Goal: Task Accomplishment & Management: Complete application form

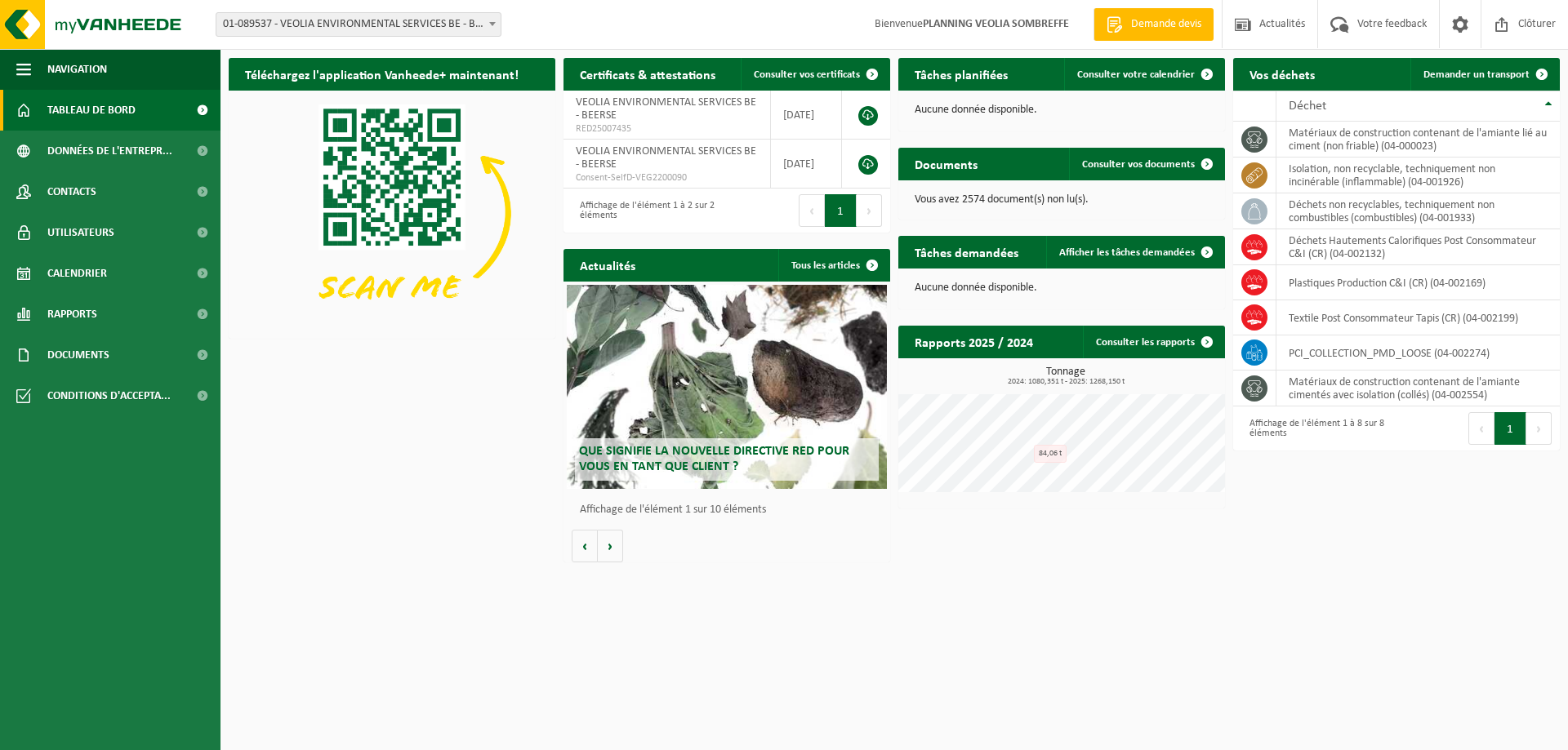
click at [334, 23] on span "01-089537 - VEOLIA ENVIRONMENTAL SERVICES BE - BEERSE" at bounding box center [358, 24] width 285 height 23
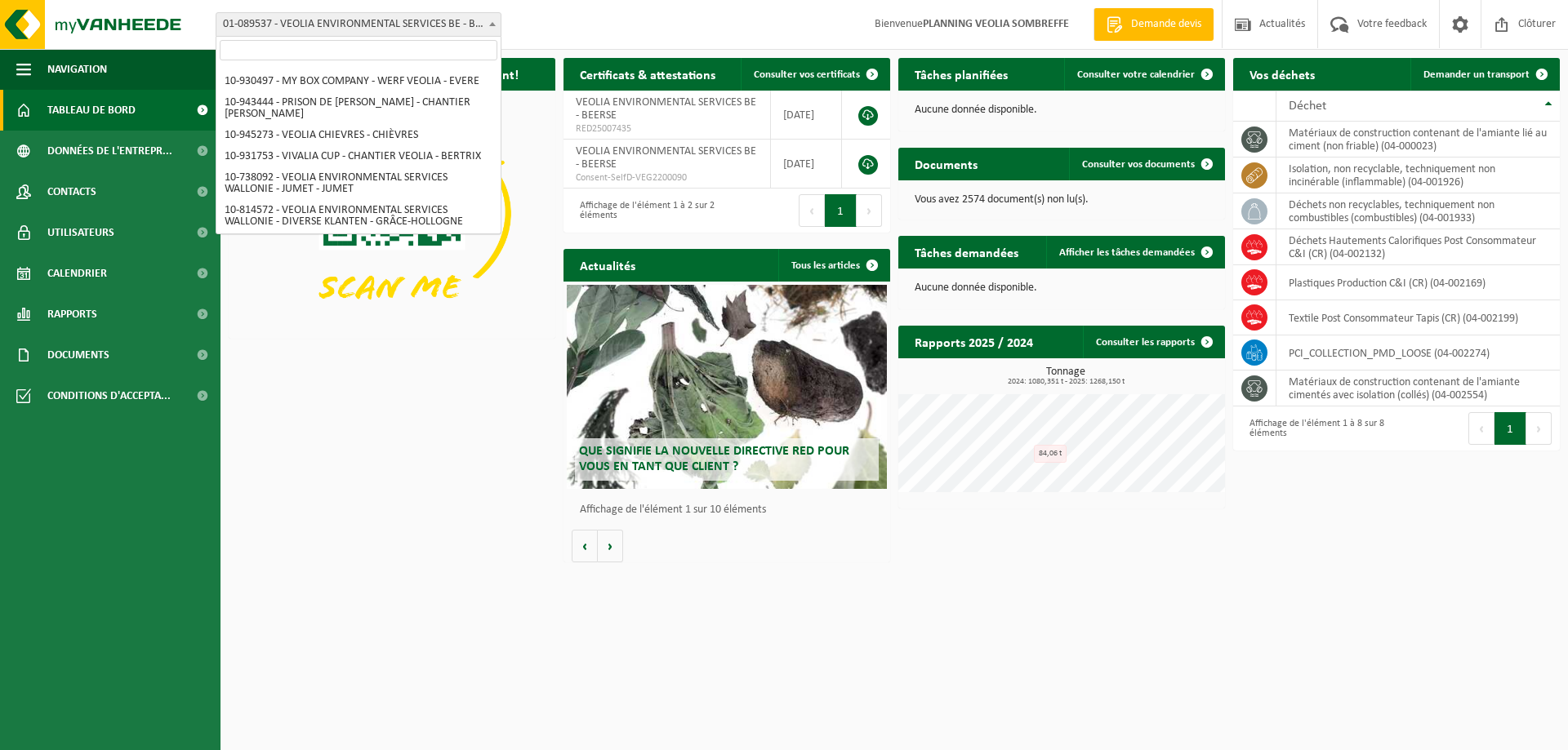
scroll to position [1143, 0]
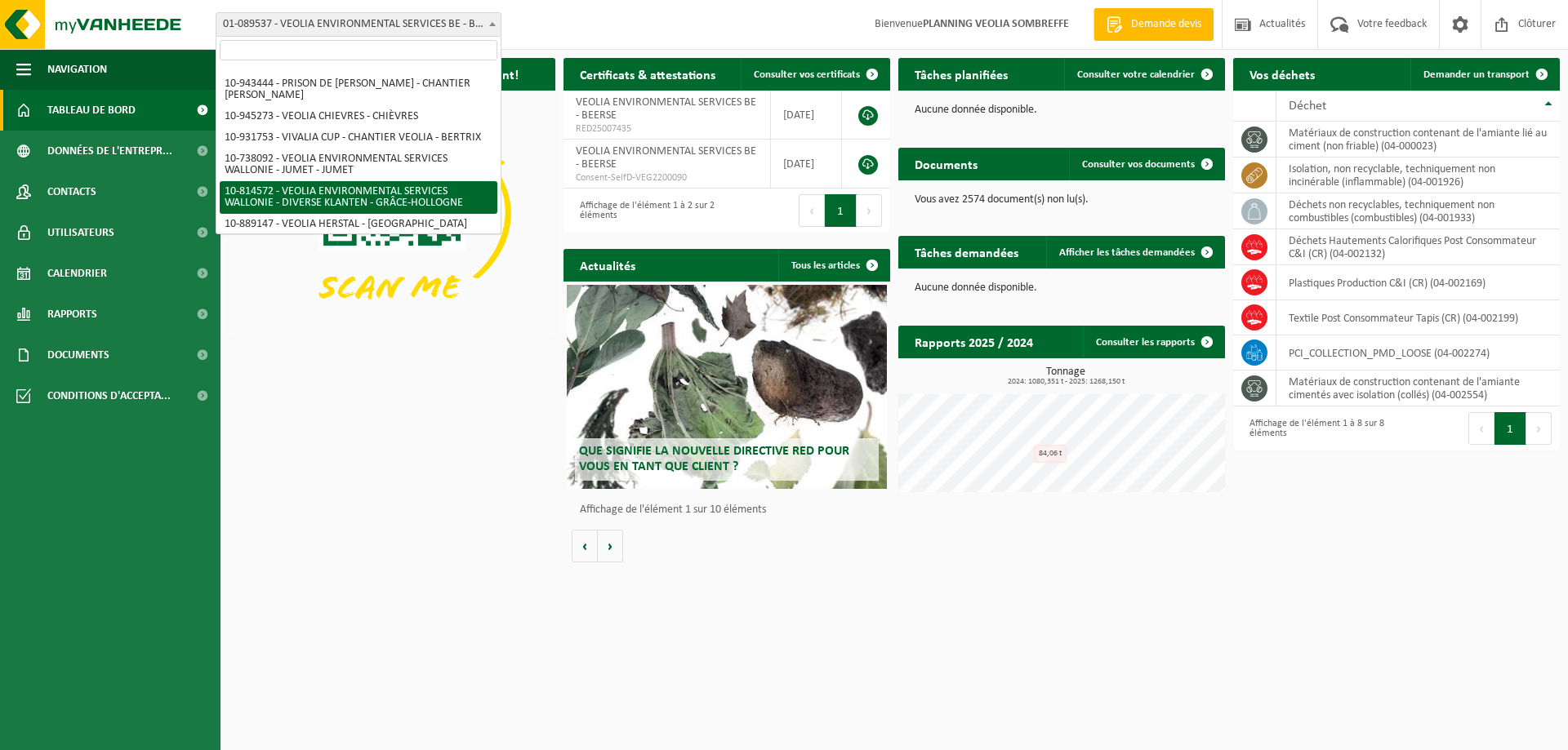
select select "37628"
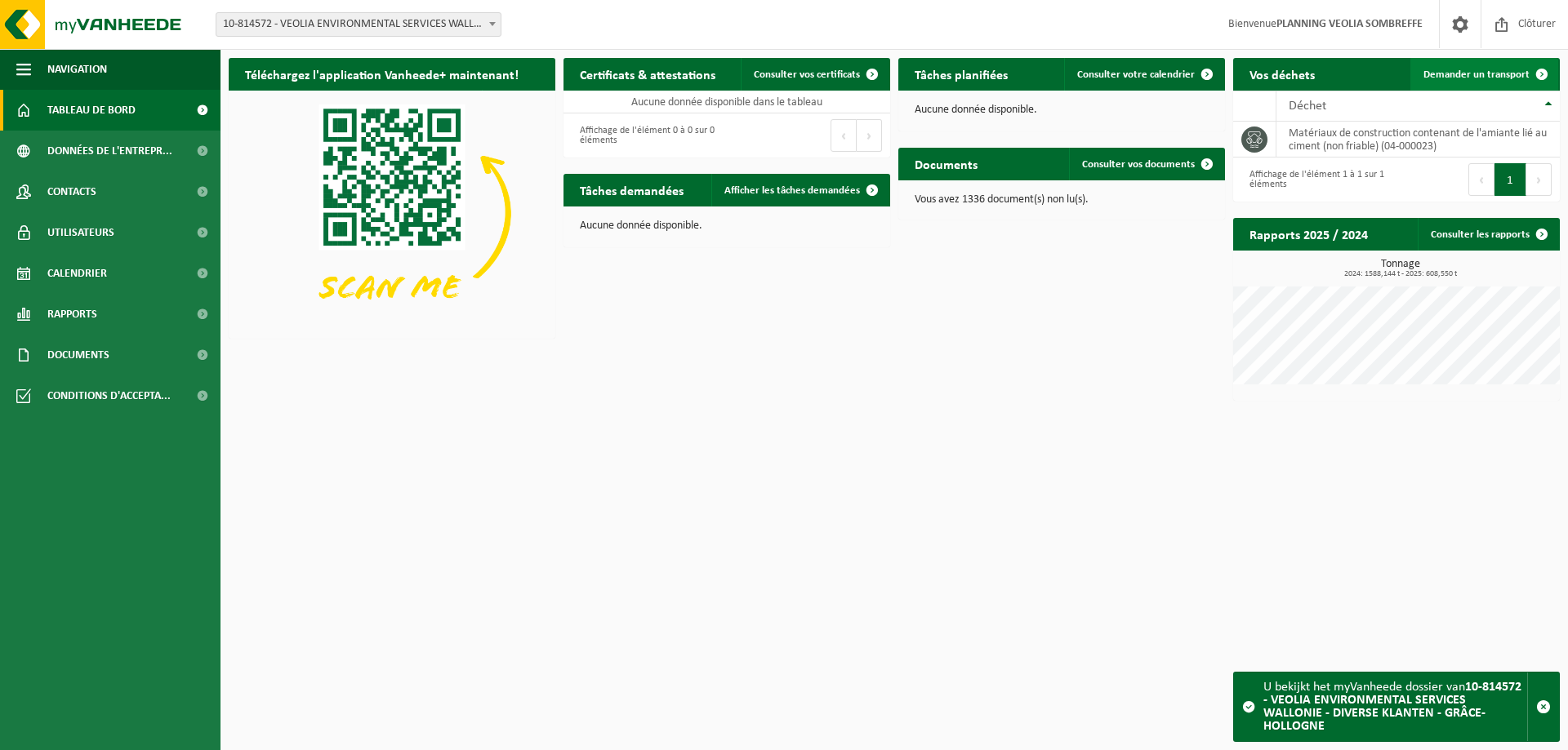
click at [1440, 74] on span "Demander un transport" at bounding box center [1477, 74] width 106 height 10
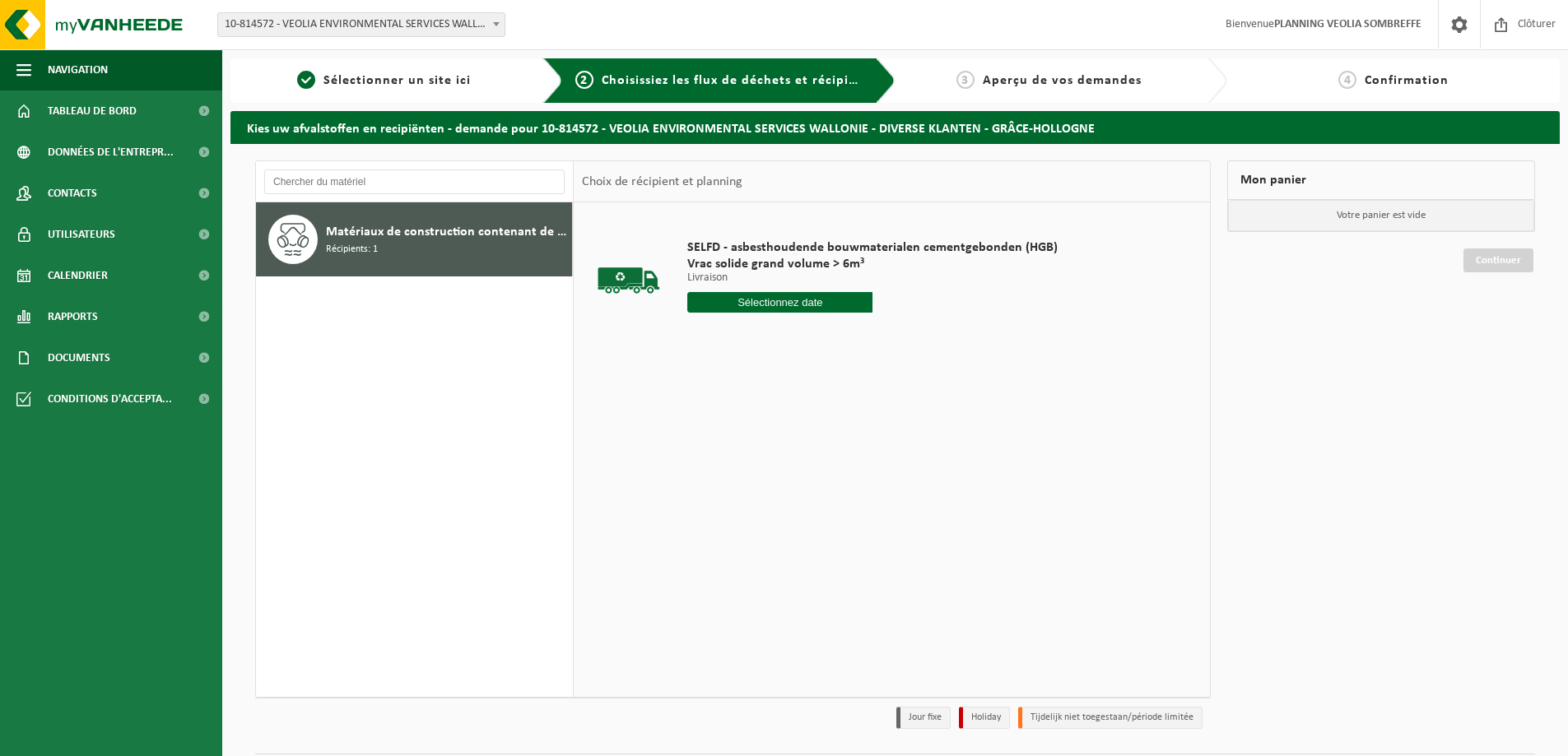
click at [777, 303] on input "text" at bounding box center [780, 303] width 185 height 21
click at [804, 303] on input "text" at bounding box center [780, 303] width 185 height 21
click at [734, 509] on div "30" at bounding box center [731, 501] width 29 height 26
type input "à partir de 2025-09-30"
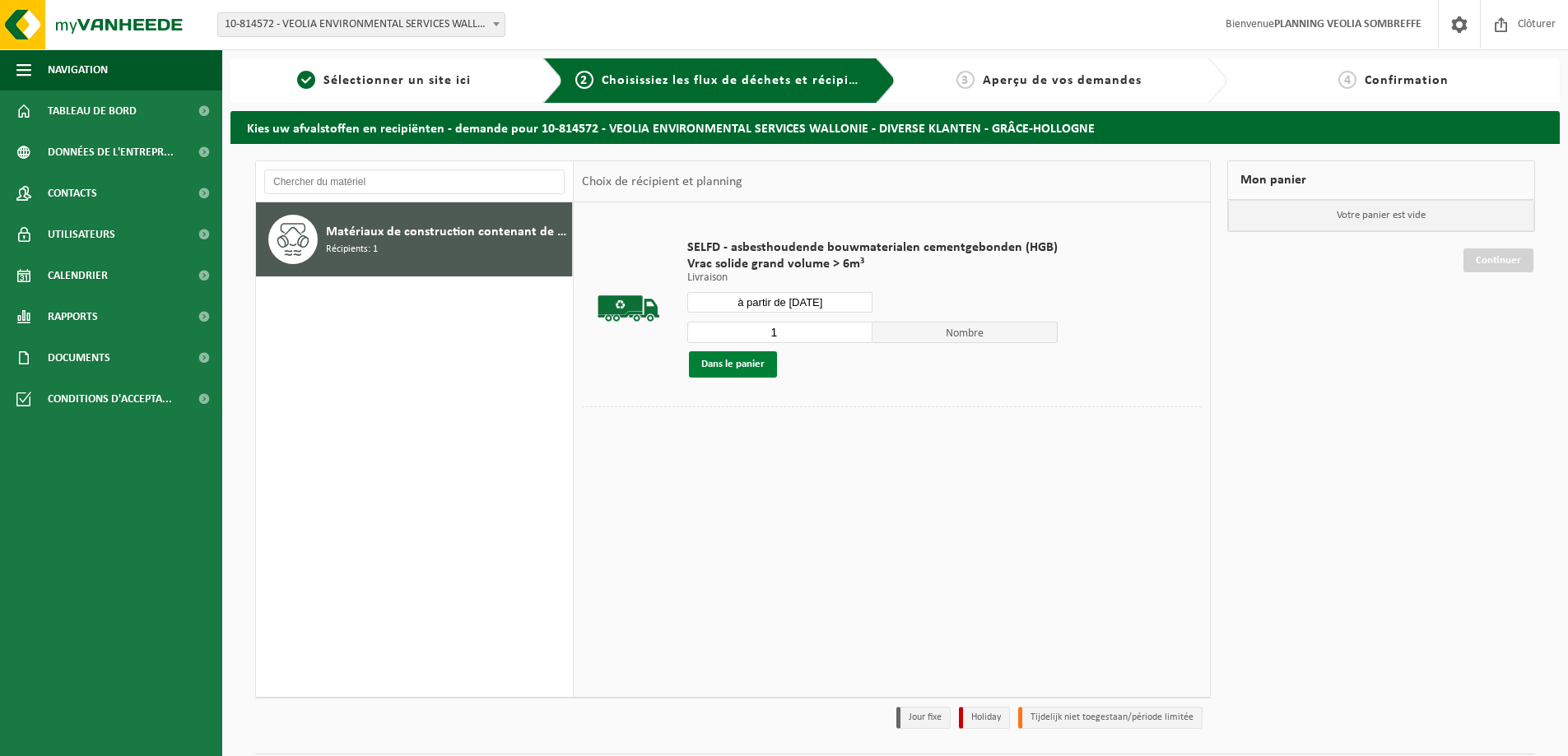
click at [732, 364] on button "Dans le panier" at bounding box center [733, 365] width 88 height 26
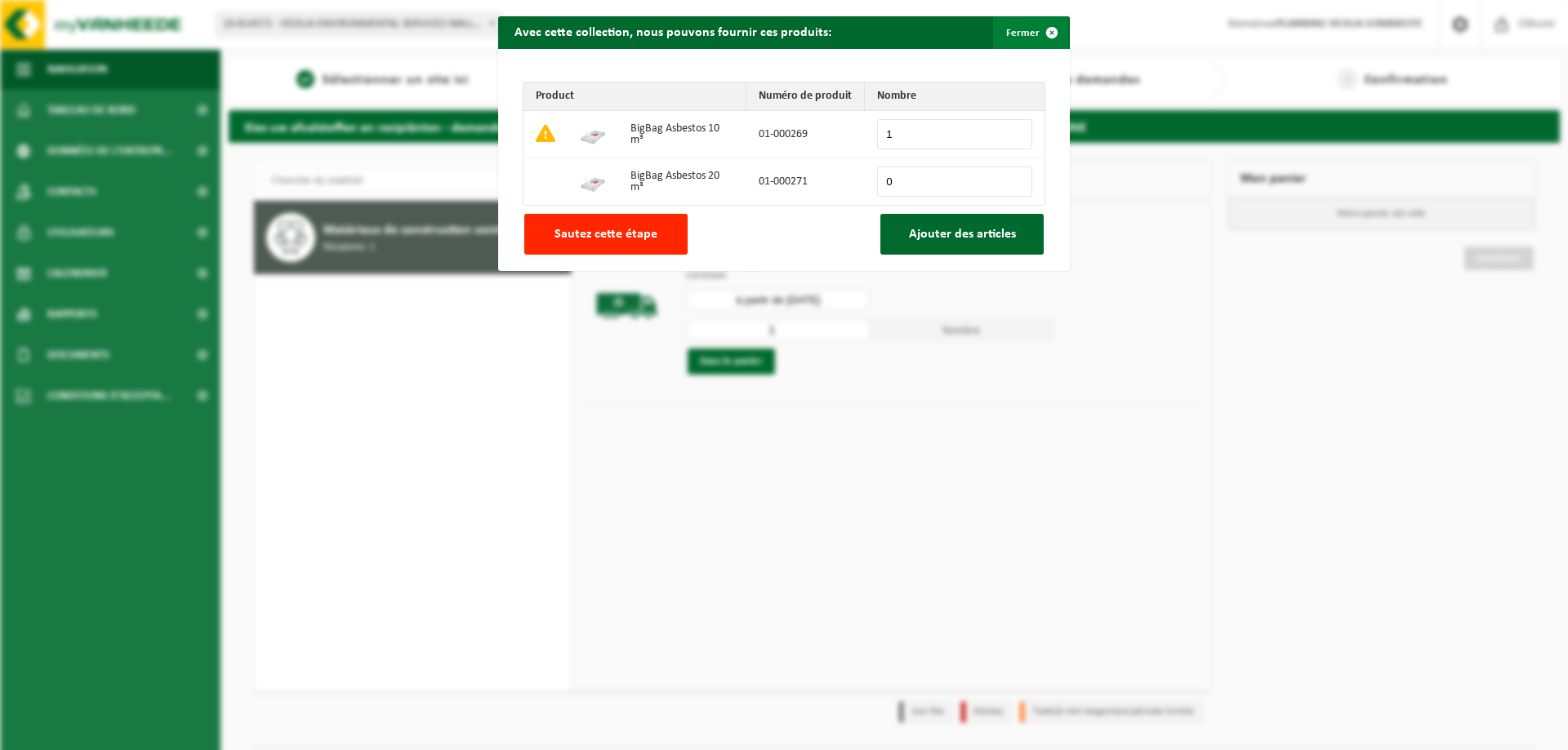
click at [1044, 36] on span "button" at bounding box center [1052, 33] width 33 height 33
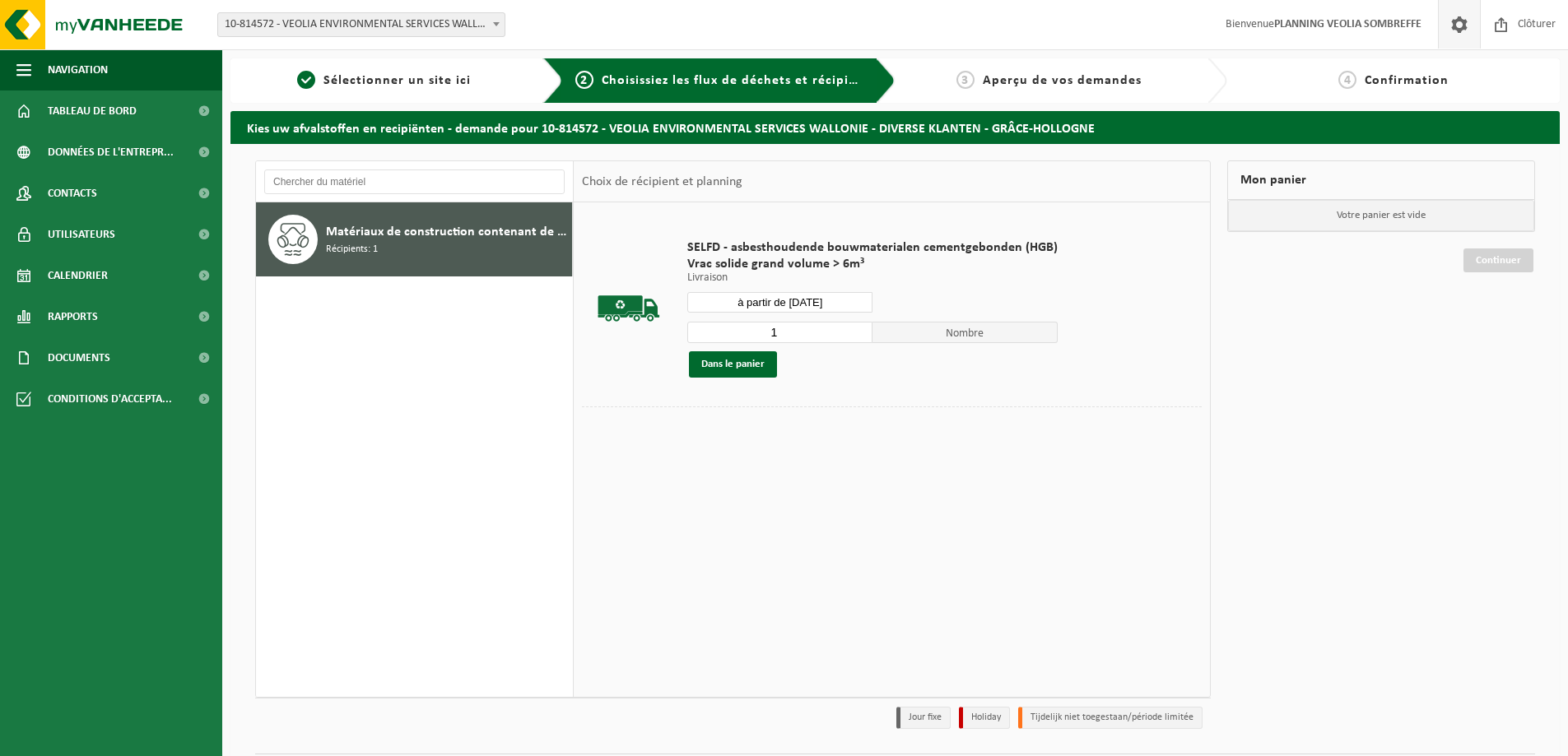
click at [1454, 24] on span at bounding box center [1459, 24] width 24 height 49
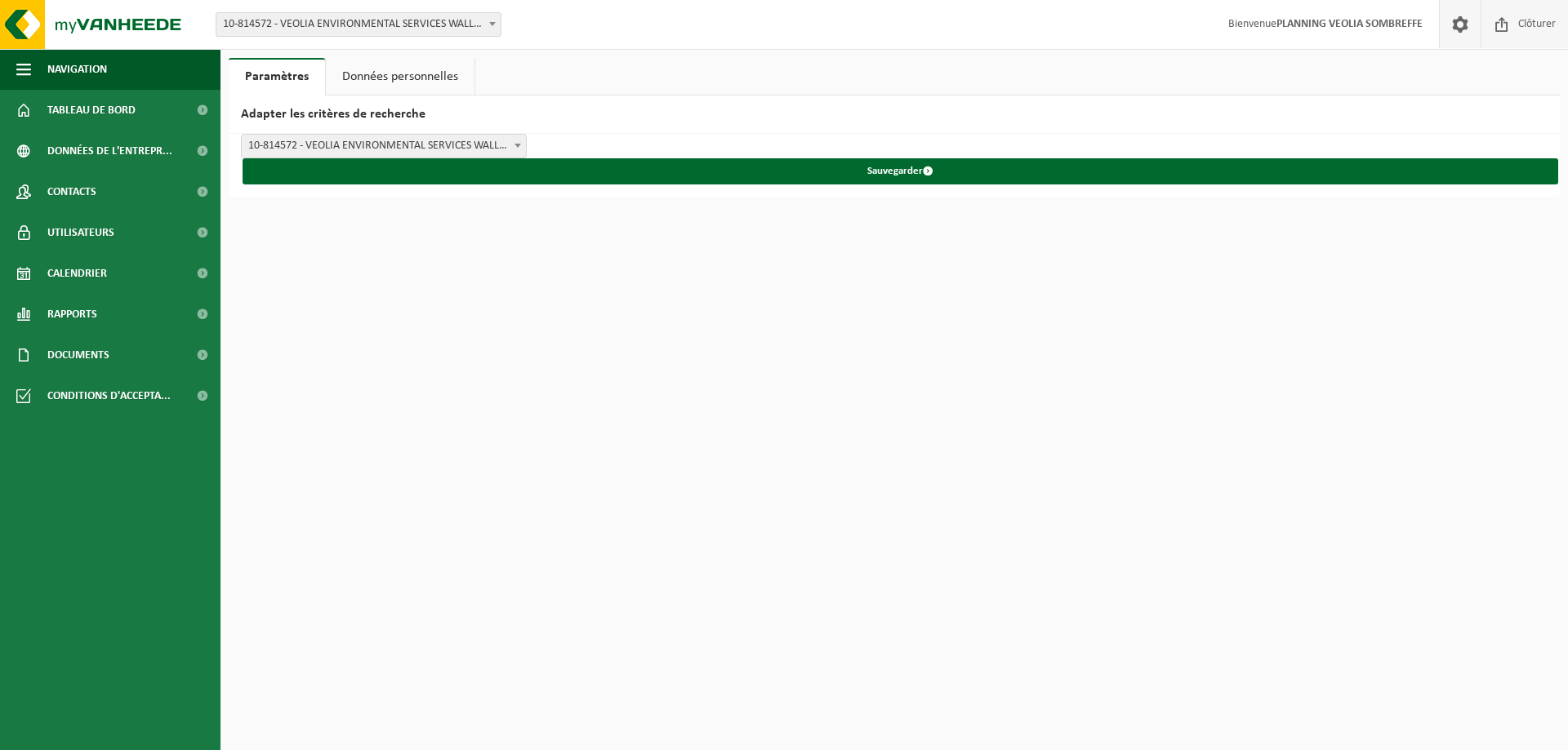
click at [1516, 23] on span "Clôturer" at bounding box center [1536, 24] width 46 height 49
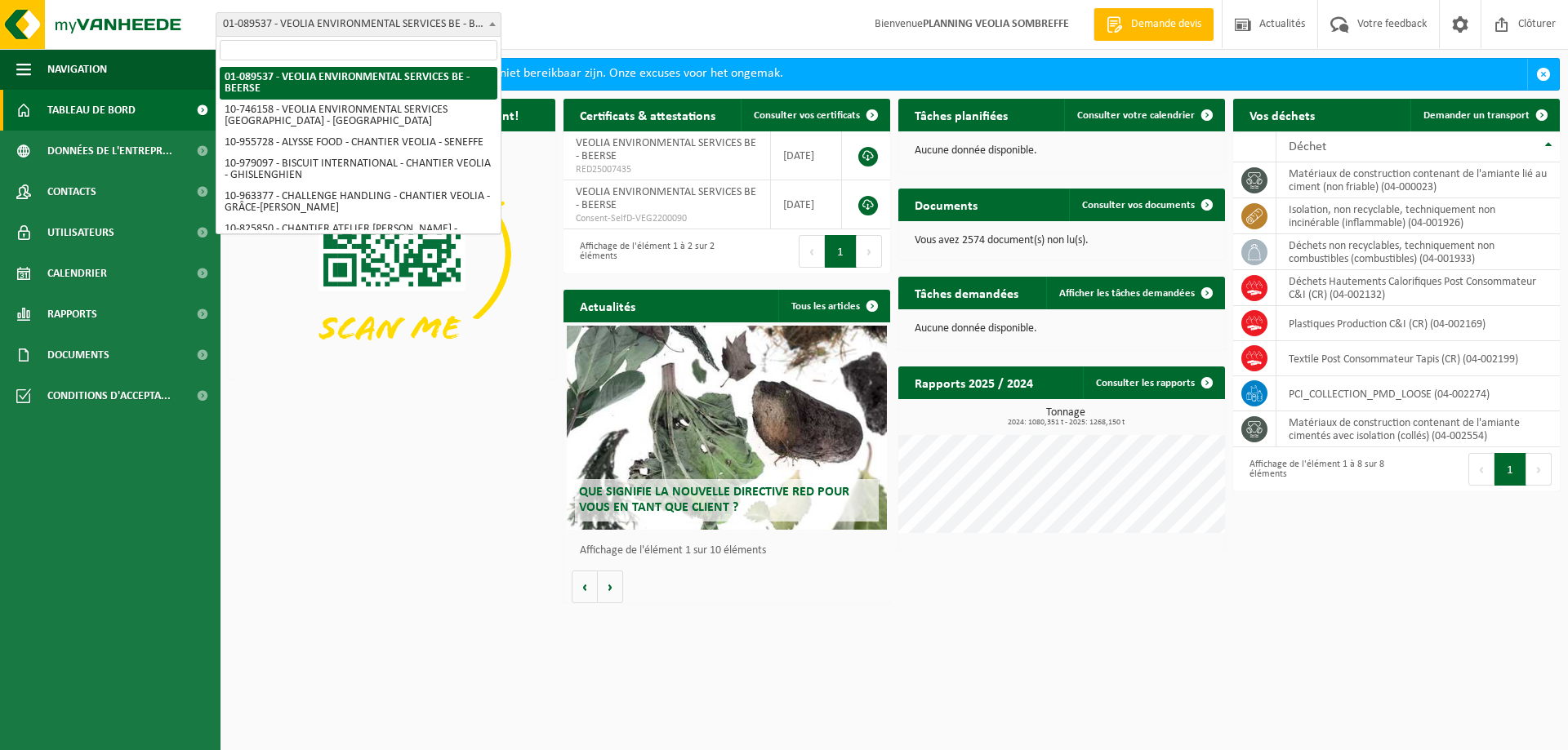
click at [332, 23] on span "01-089537 - VEOLIA ENVIRONMENTAL SERVICES BE - BEERSE" at bounding box center [358, 24] width 285 height 23
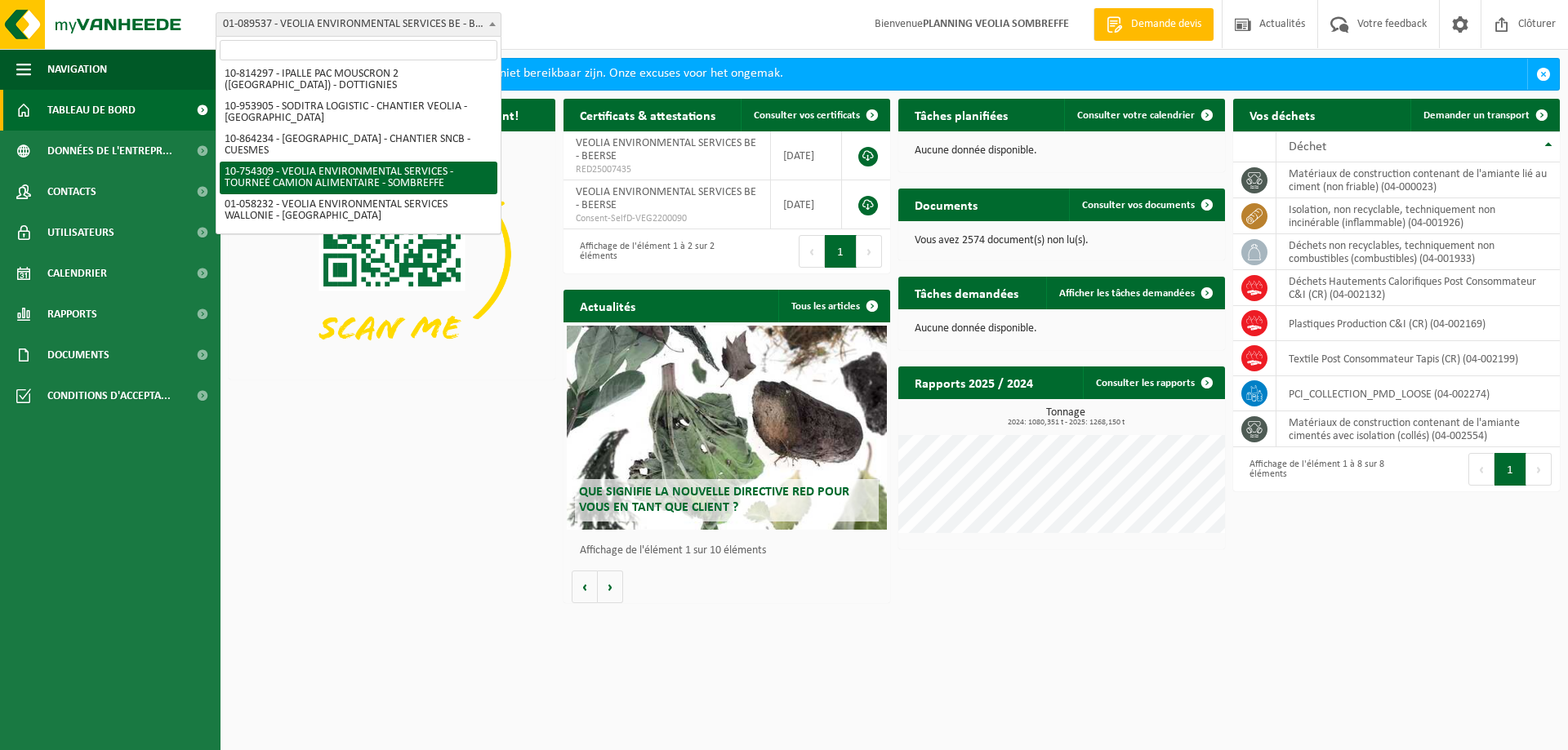
scroll to position [1143, 0]
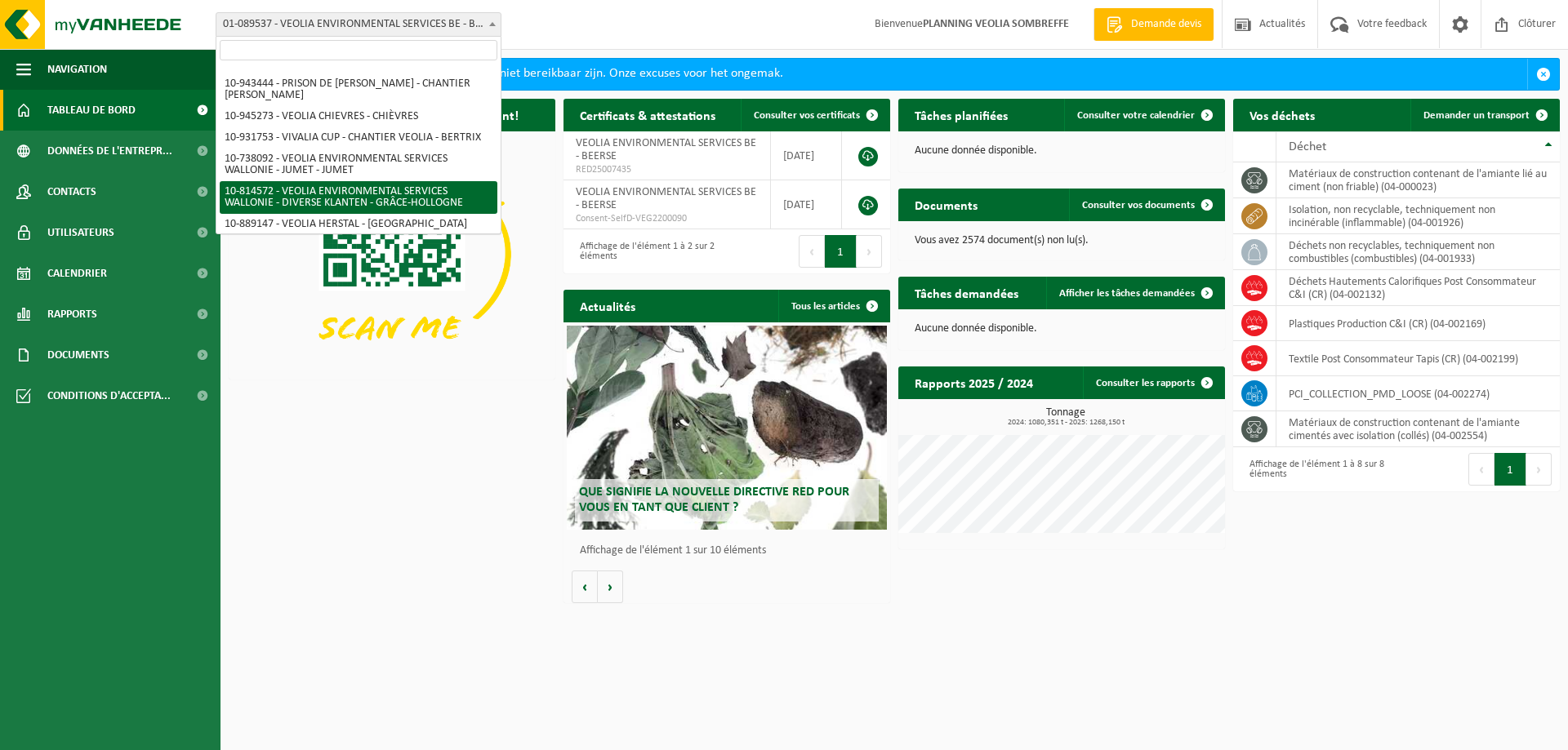
select select "37628"
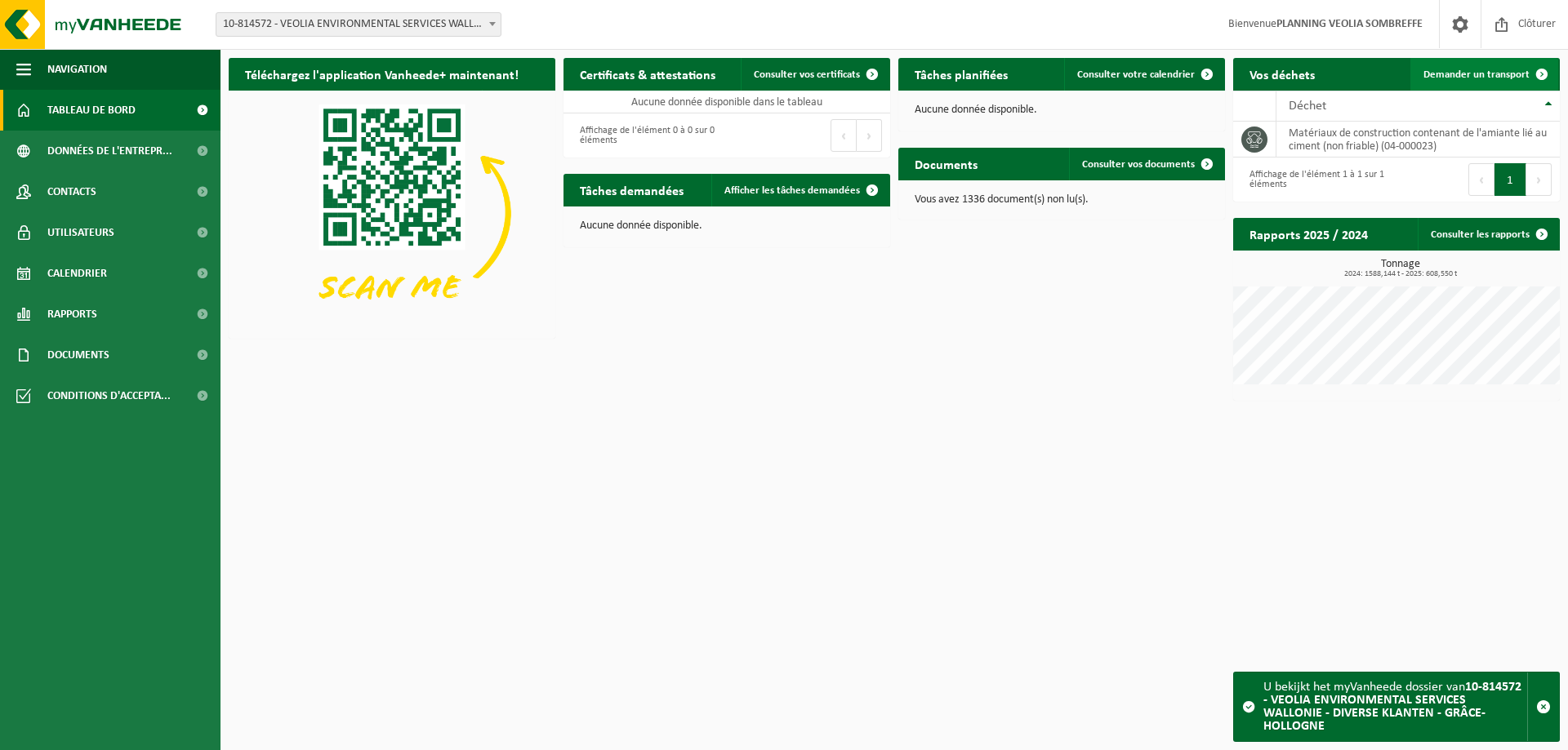
click at [1488, 76] on span "Demander un transport" at bounding box center [1477, 74] width 106 height 10
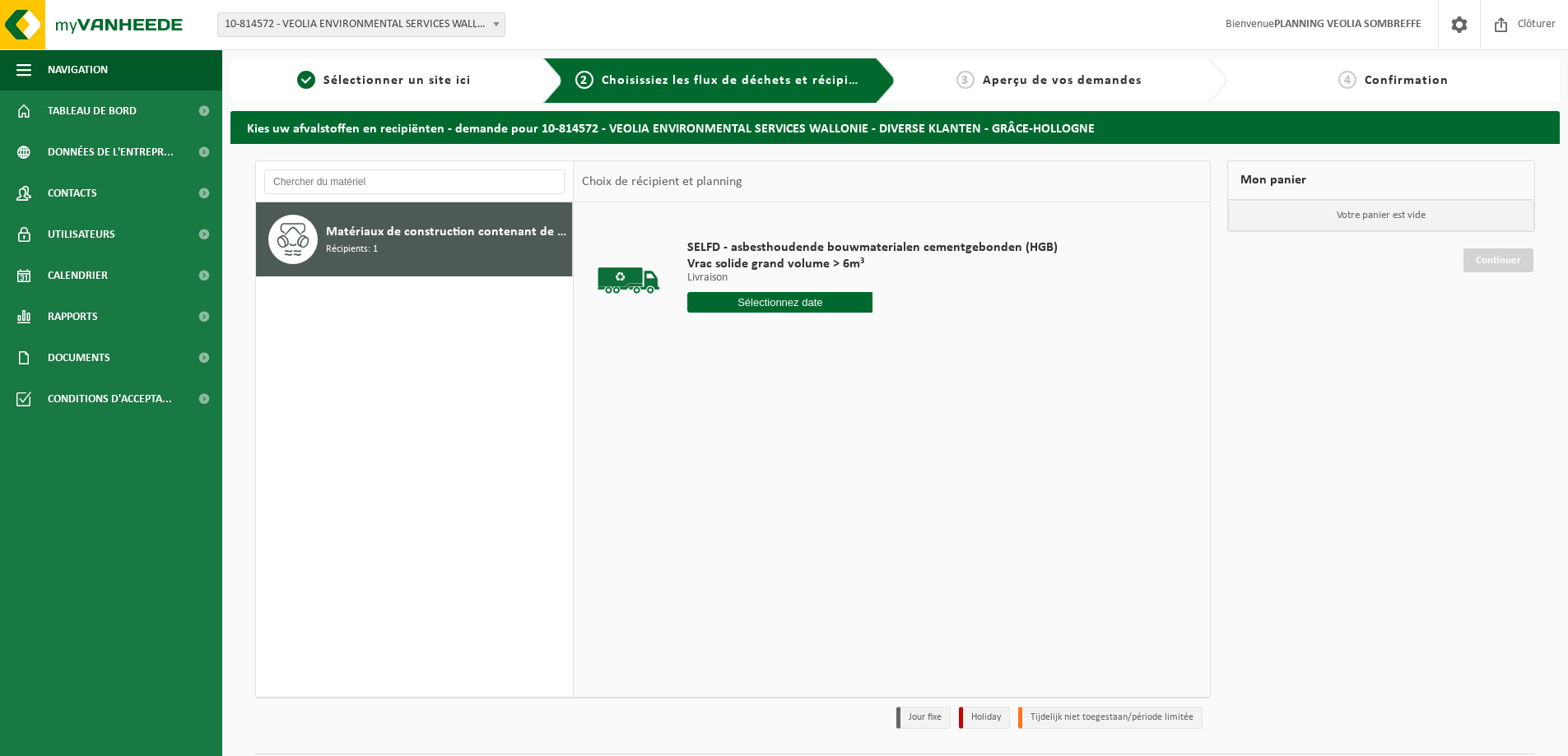
click at [786, 306] on input "text" at bounding box center [780, 303] width 185 height 21
